Goal: Transaction & Acquisition: Purchase product/service

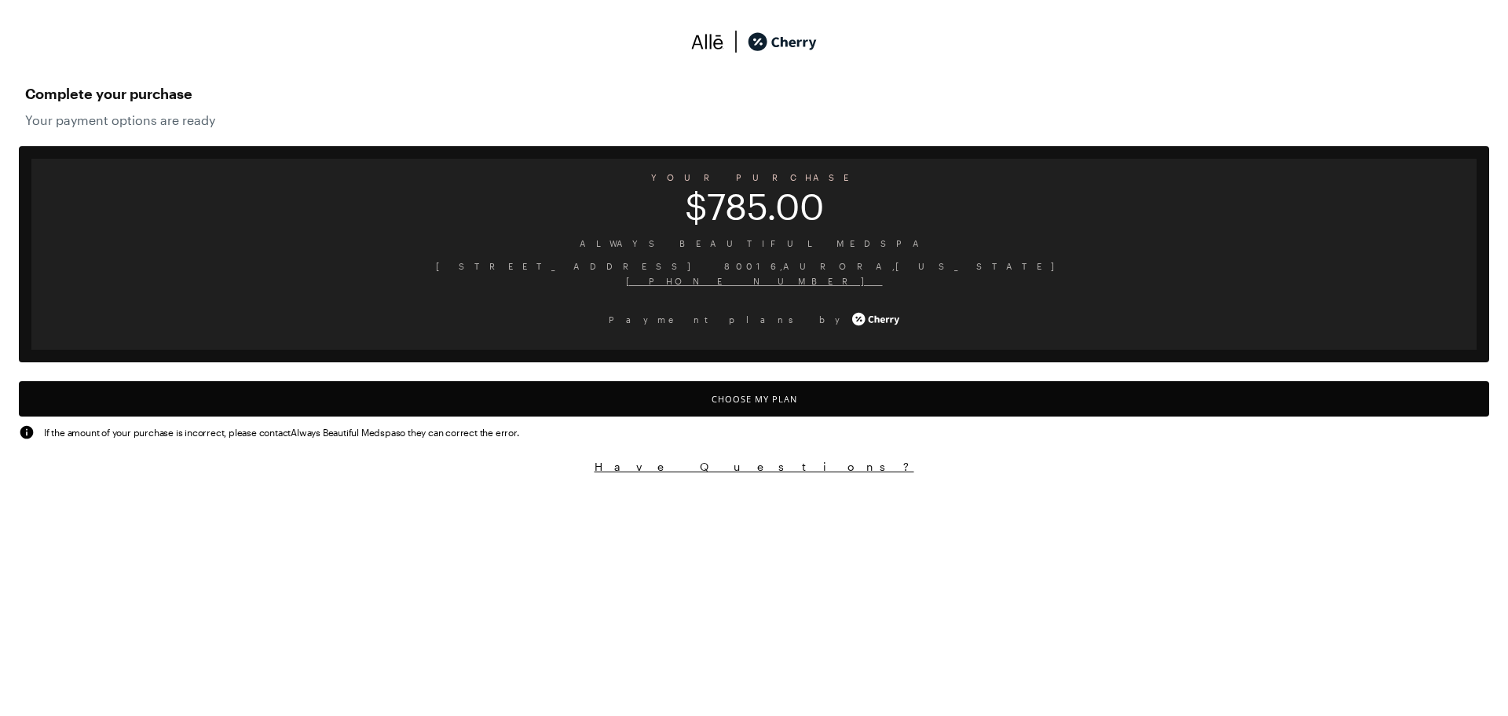
click at [741, 397] on button "Choose My Plan" at bounding box center [754, 398] width 1470 height 35
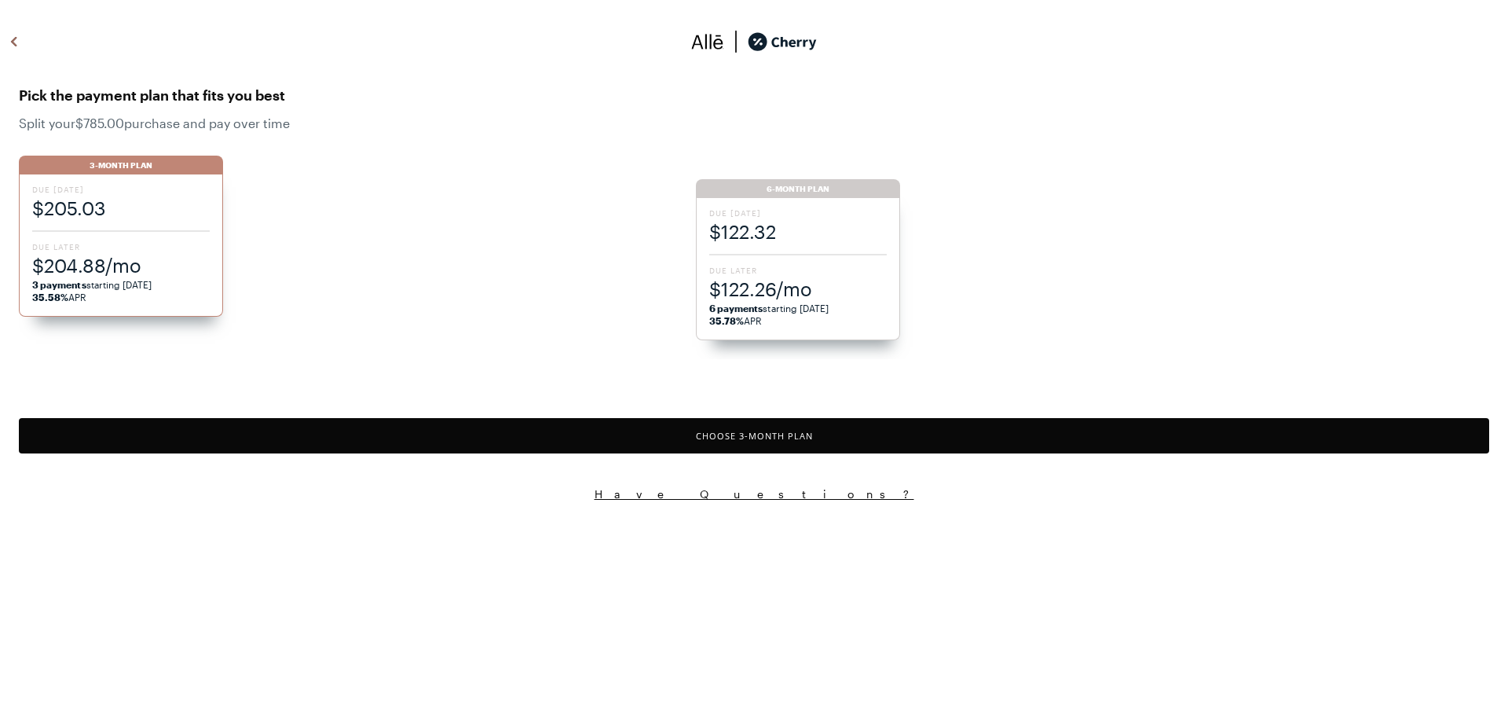
click at [757, 269] on span "Due Later" at bounding box center [798, 270] width 178 height 11
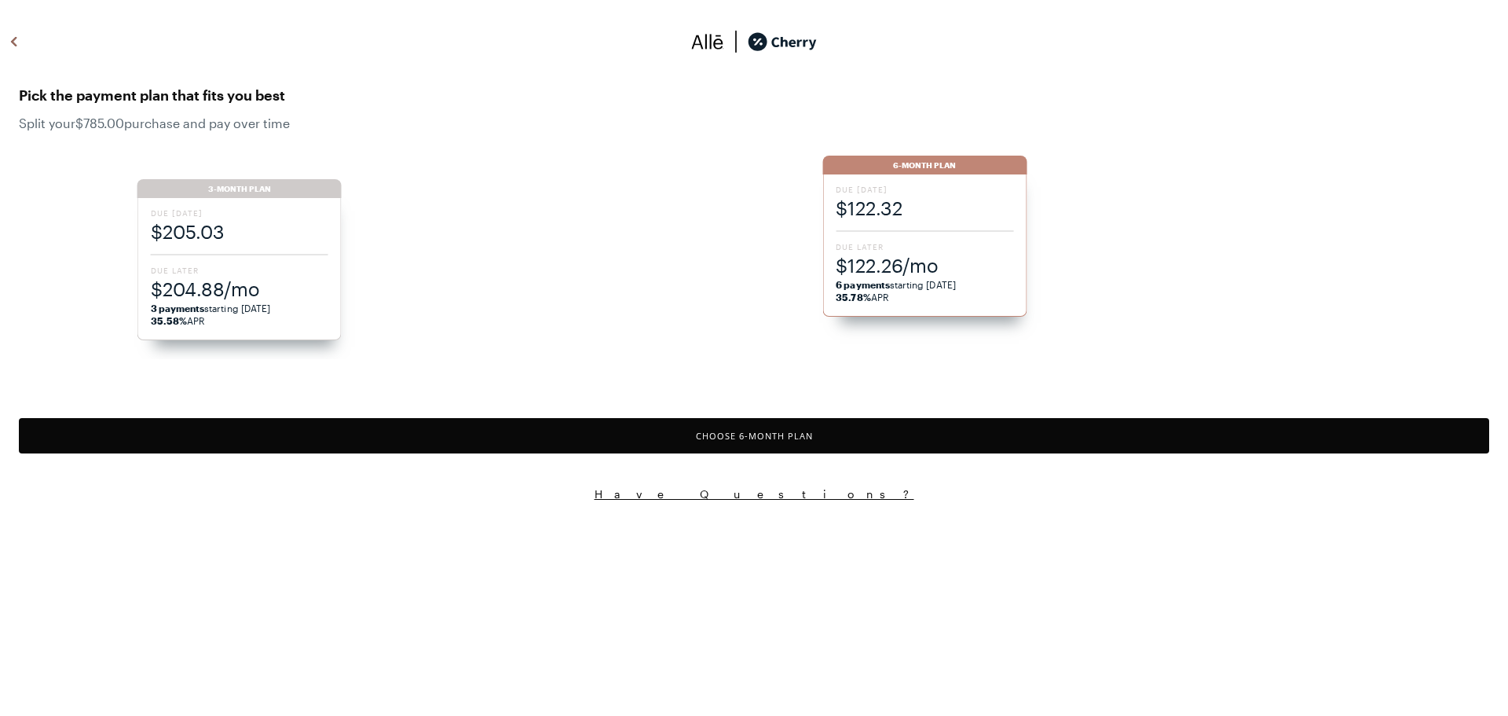
click at [834, 284] on div "Due [DATE] $122.32 Due Later $122.26/mo 6 payments starting [DATE] 35.78% APR" at bounding box center [924, 245] width 204 height 142
click at [750, 438] on button "Choose 6 -Month Plan" at bounding box center [754, 435] width 1470 height 35
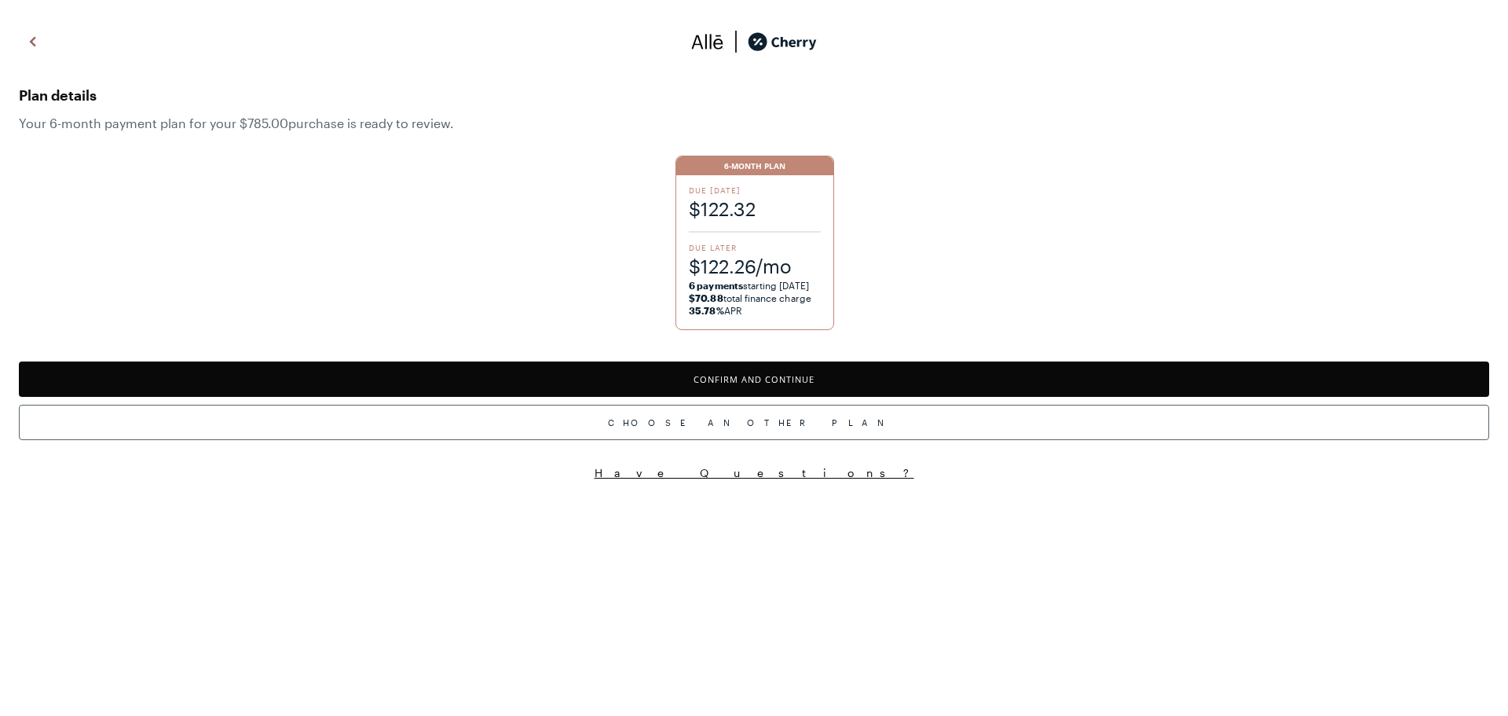
click at [777, 367] on button "Confirm and Continue" at bounding box center [754, 378] width 1470 height 35
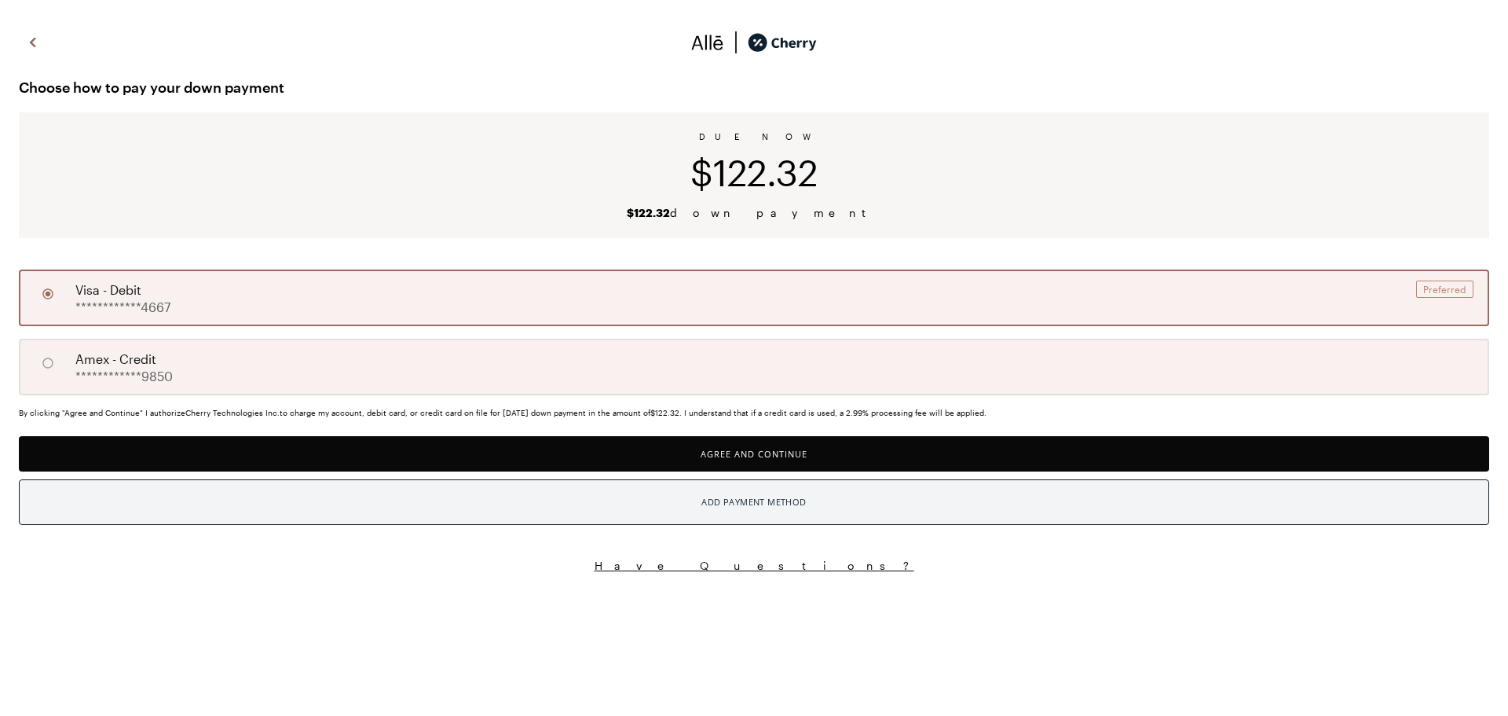
click at [729, 505] on div "Add Payment Method" at bounding box center [753, 502] width 104 height 20
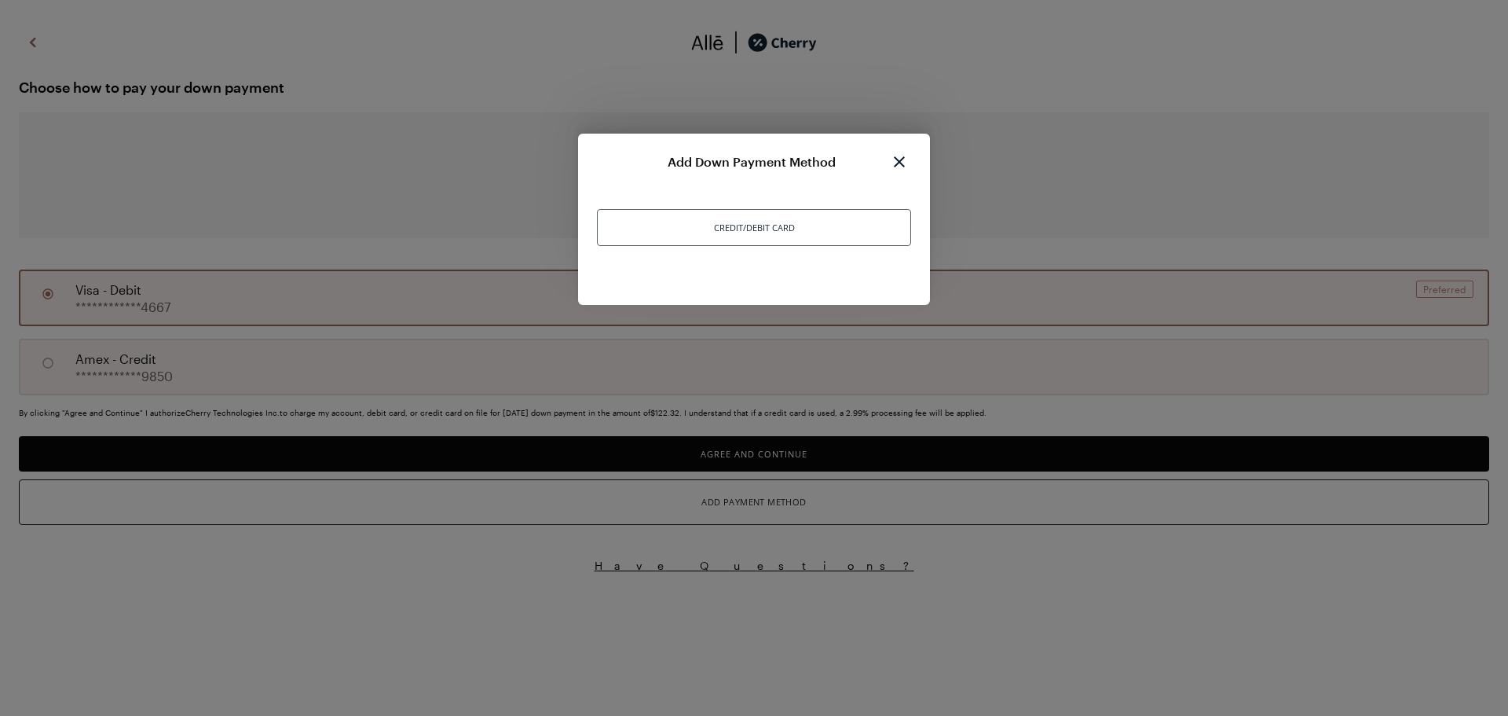
click at [895, 156] on img at bounding box center [900, 161] width 24 height 19
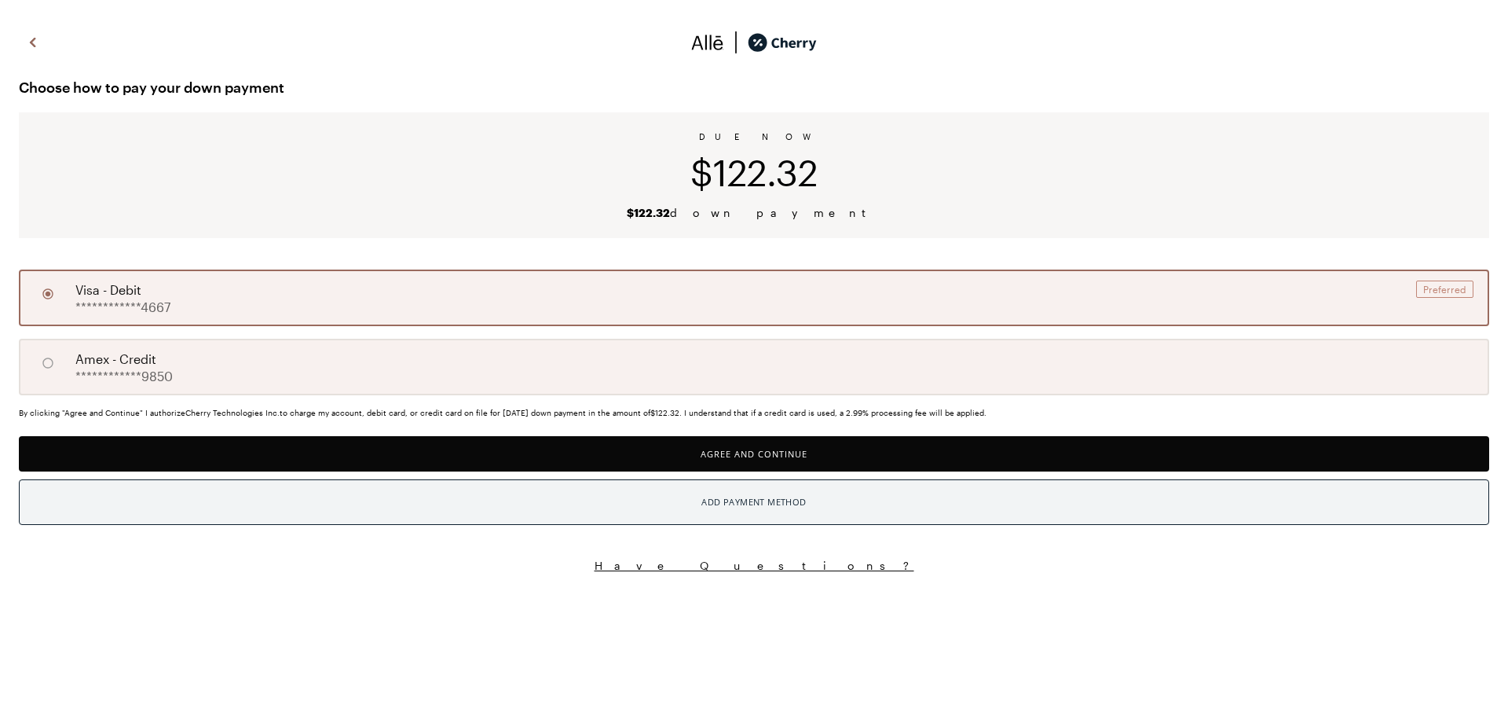
click at [726, 503] on div "Add Payment Method" at bounding box center [753, 502] width 104 height 20
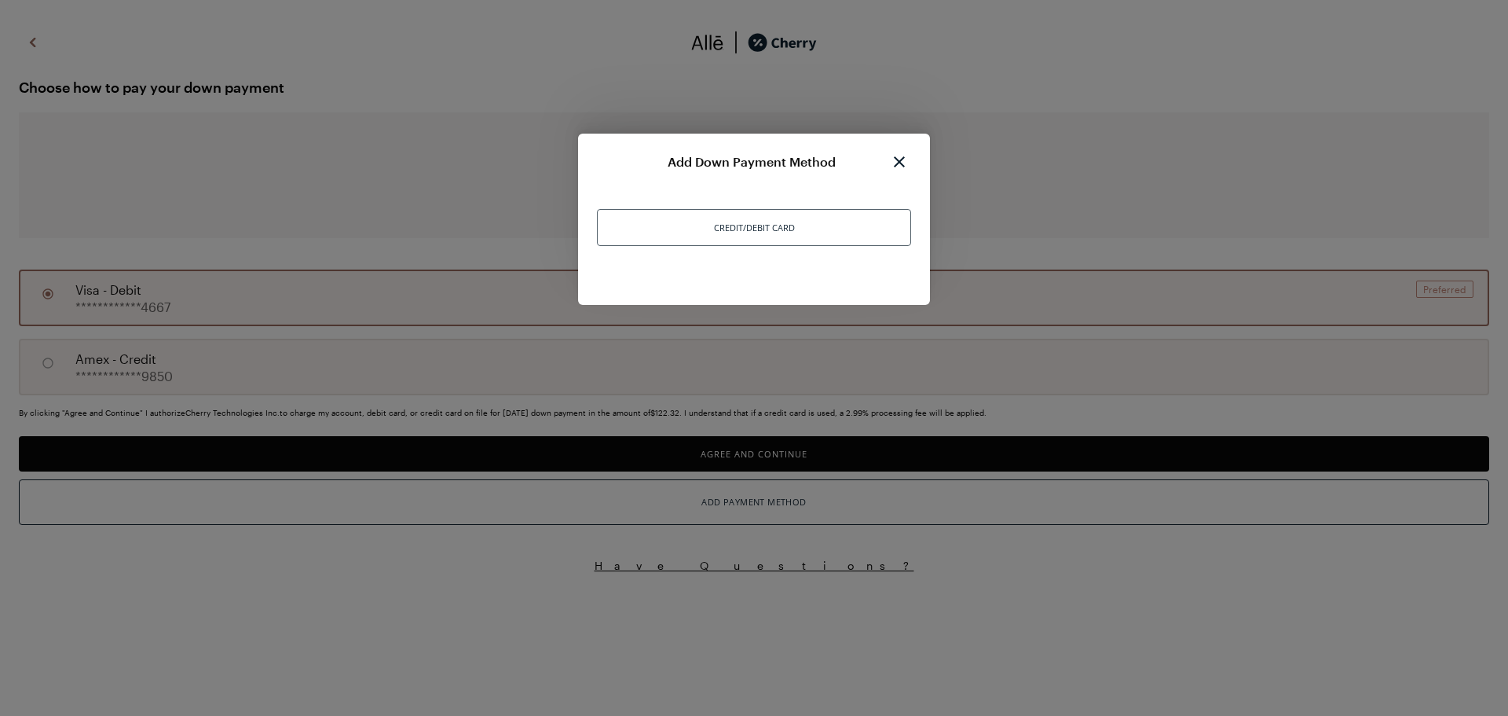
click at [748, 229] on div "Credit/Debit Card" at bounding box center [754, 227] width 314 height 37
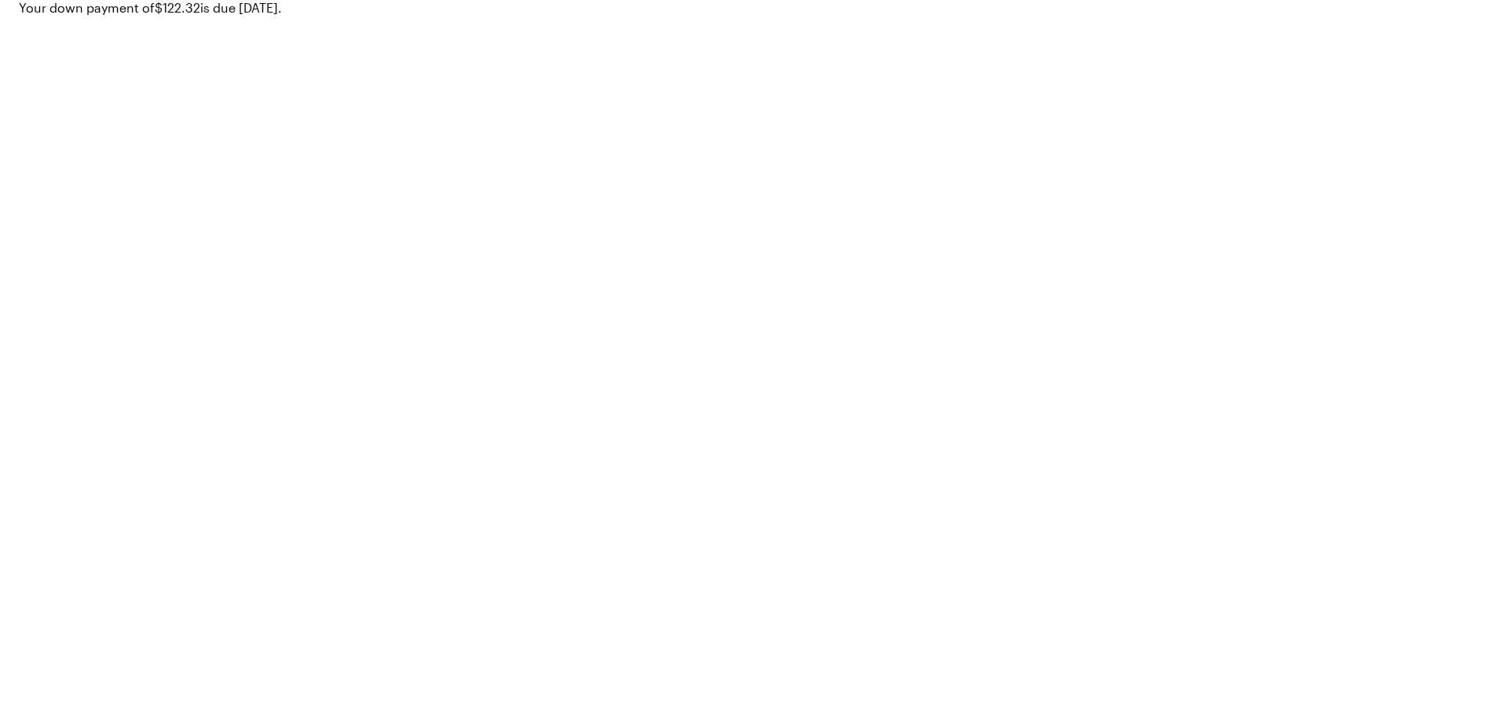
scroll to position [246, 0]
click at [757, 694] on button "Have Questions?" at bounding box center [748, 692] width 1459 height 15
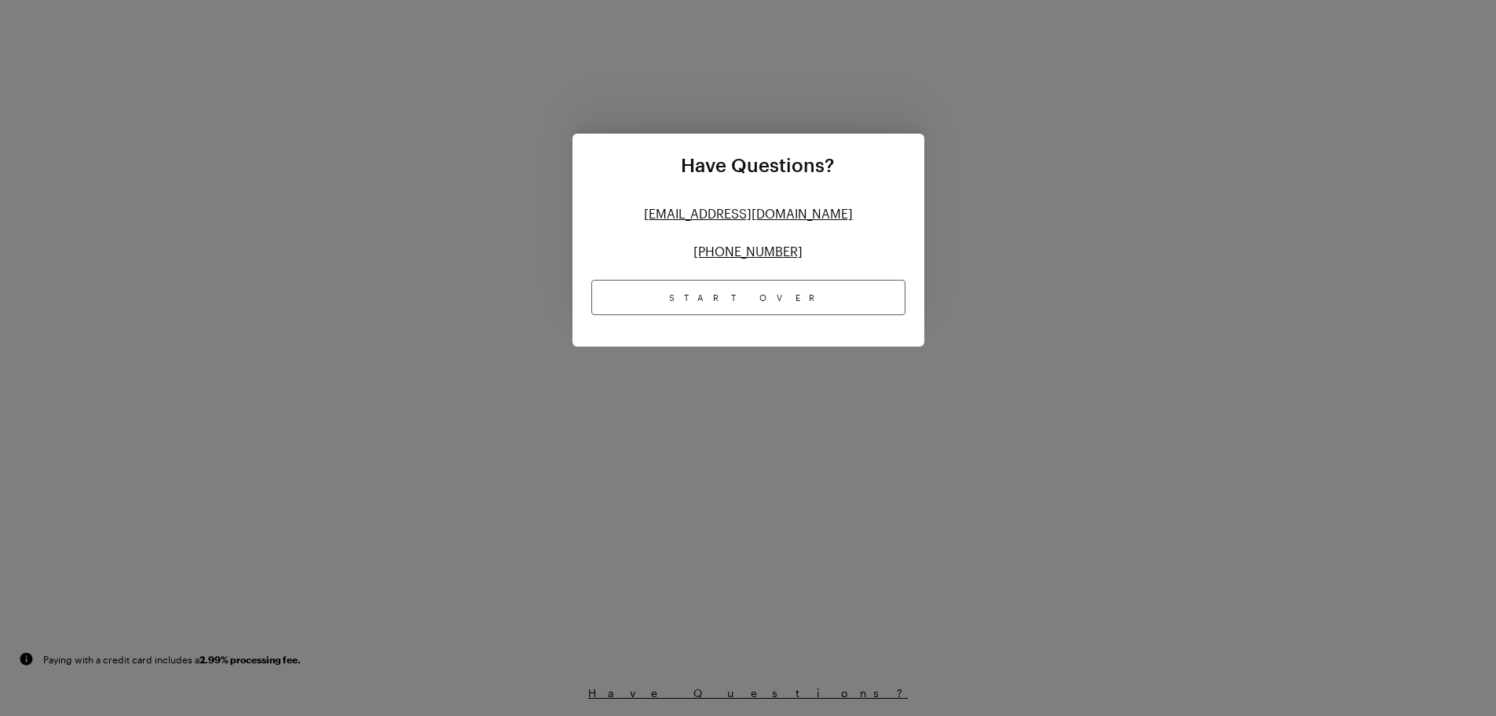
click at [823, 302] on div "Start Over" at bounding box center [748, 297] width 314 height 35
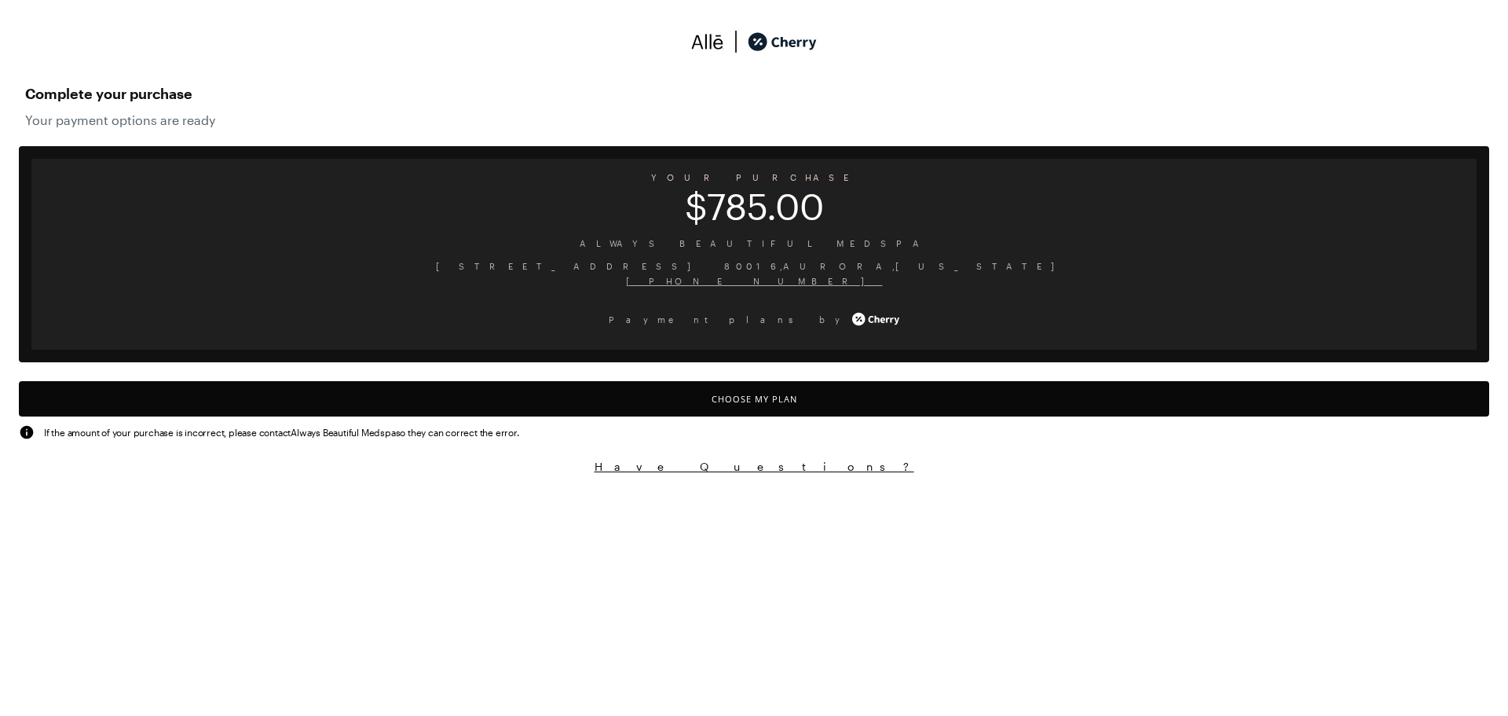
click at [771, 400] on button "Choose My Plan" at bounding box center [754, 398] width 1470 height 35
